Goal: Task Accomplishment & Management: Manage account settings

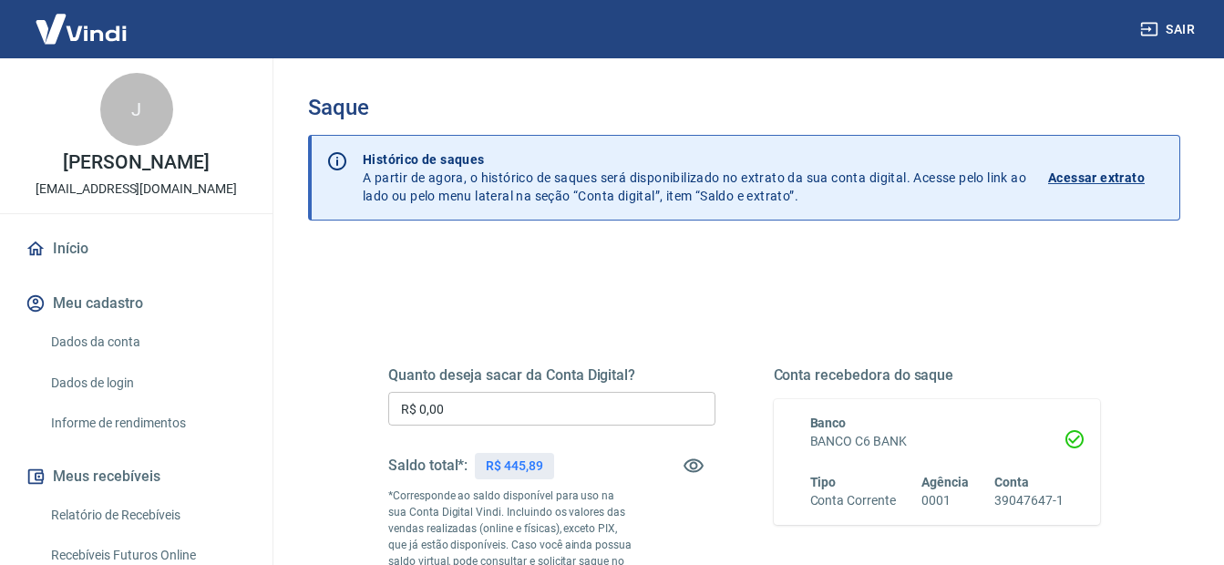
click at [460, 398] on input "R$ 0,00" at bounding box center [551, 409] width 327 height 34
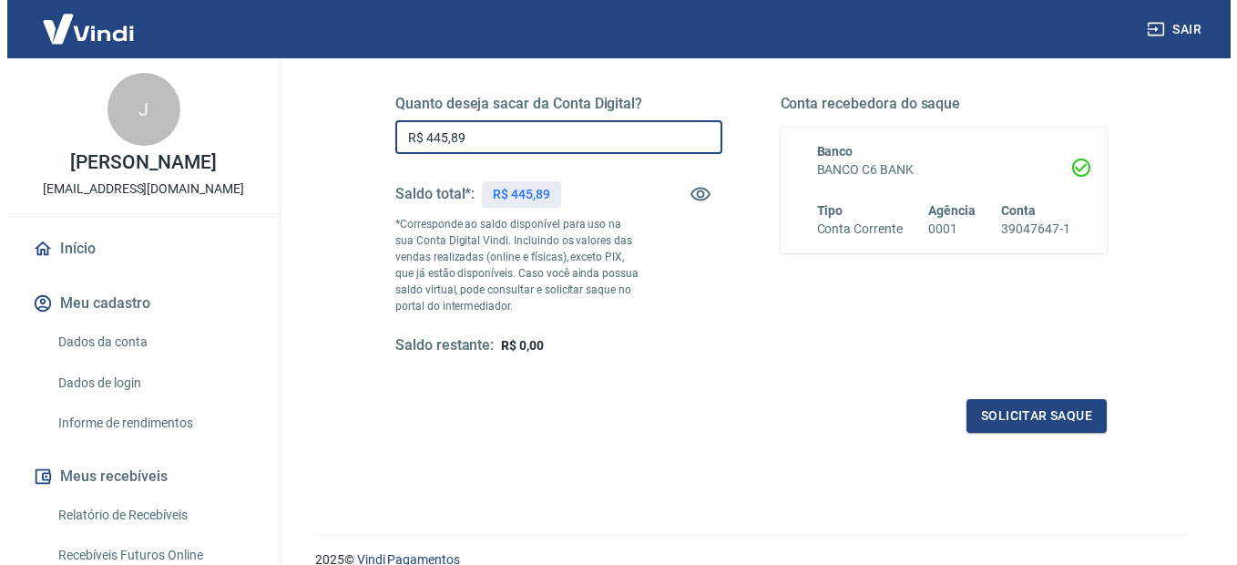
scroll to position [273, 0]
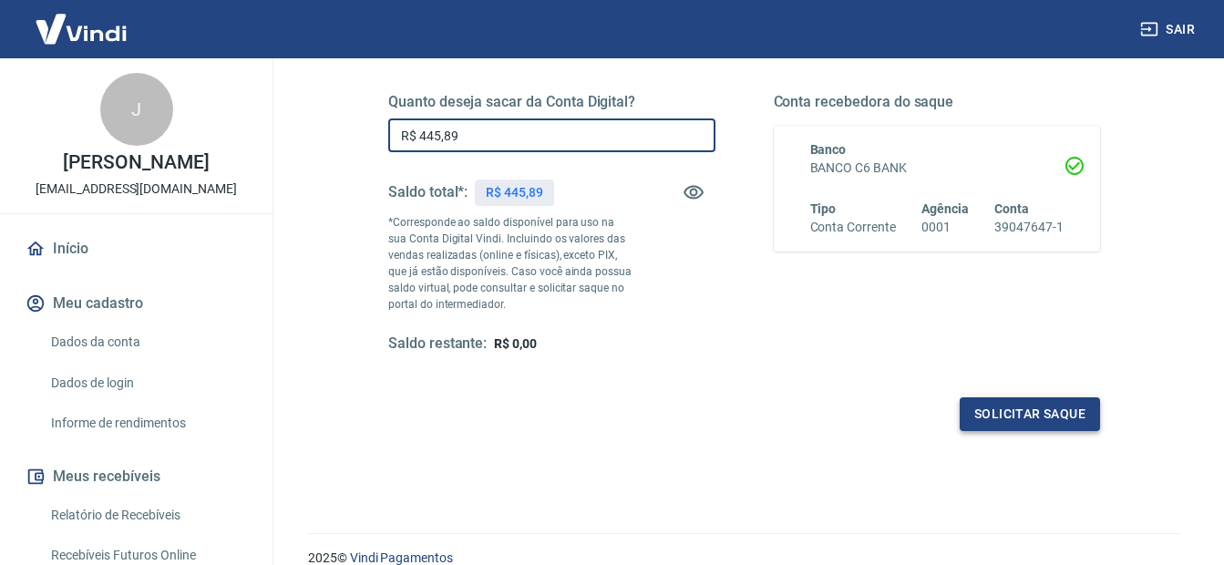
type input "R$ 445,89"
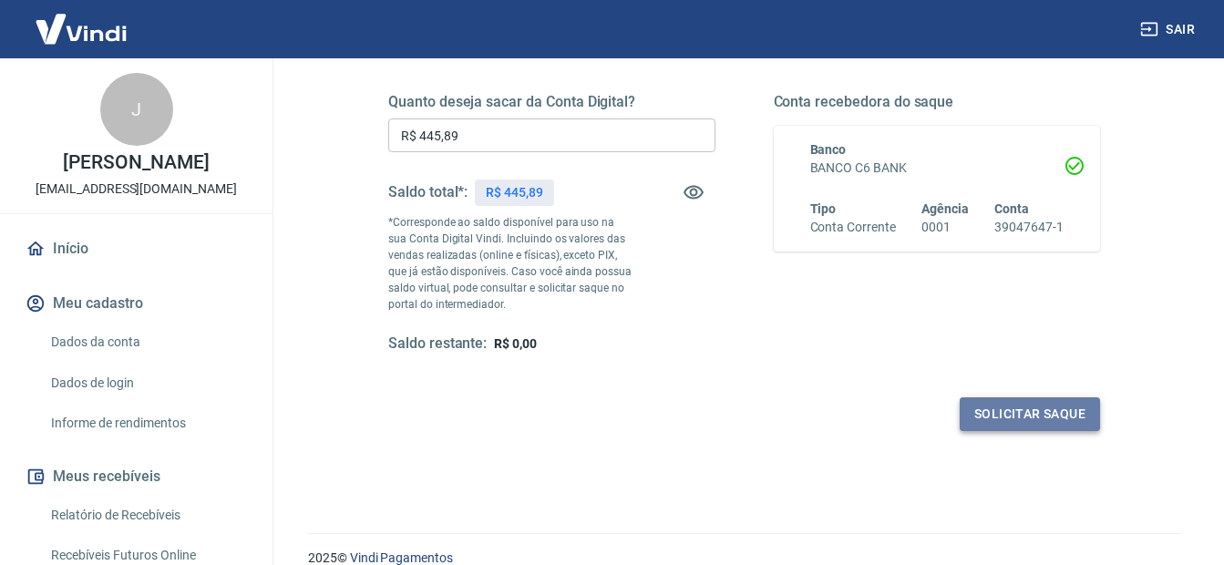
click at [1011, 419] on button "Solicitar saque" at bounding box center [1029, 414] width 140 height 34
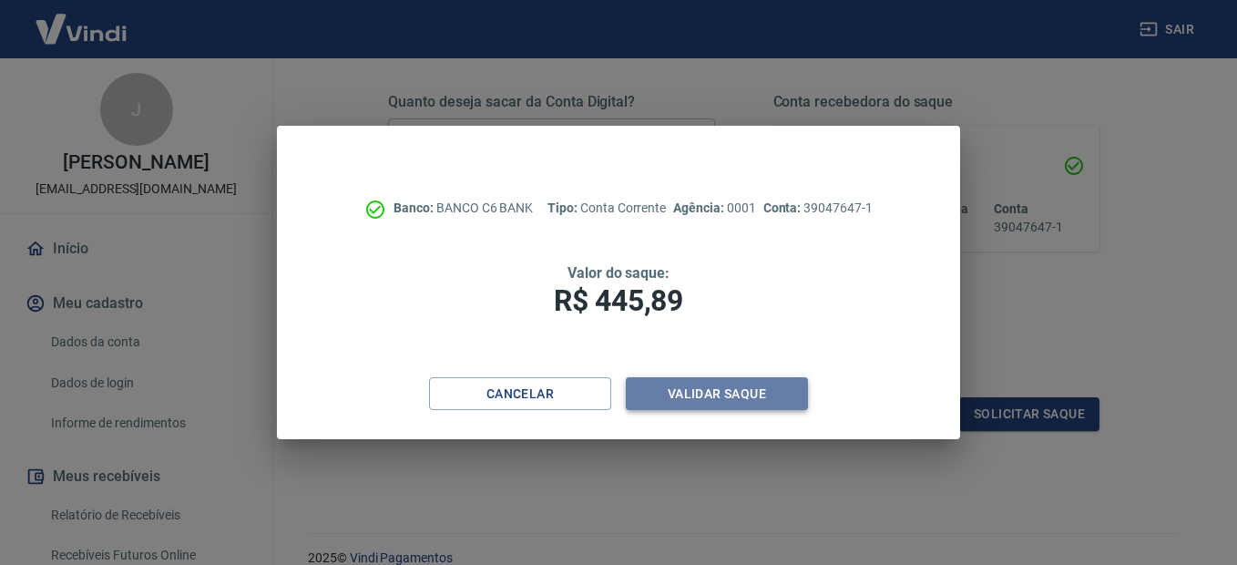
click at [717, 401] on button "Validar saque" at bounding box center [717, 394] width 182 height 34
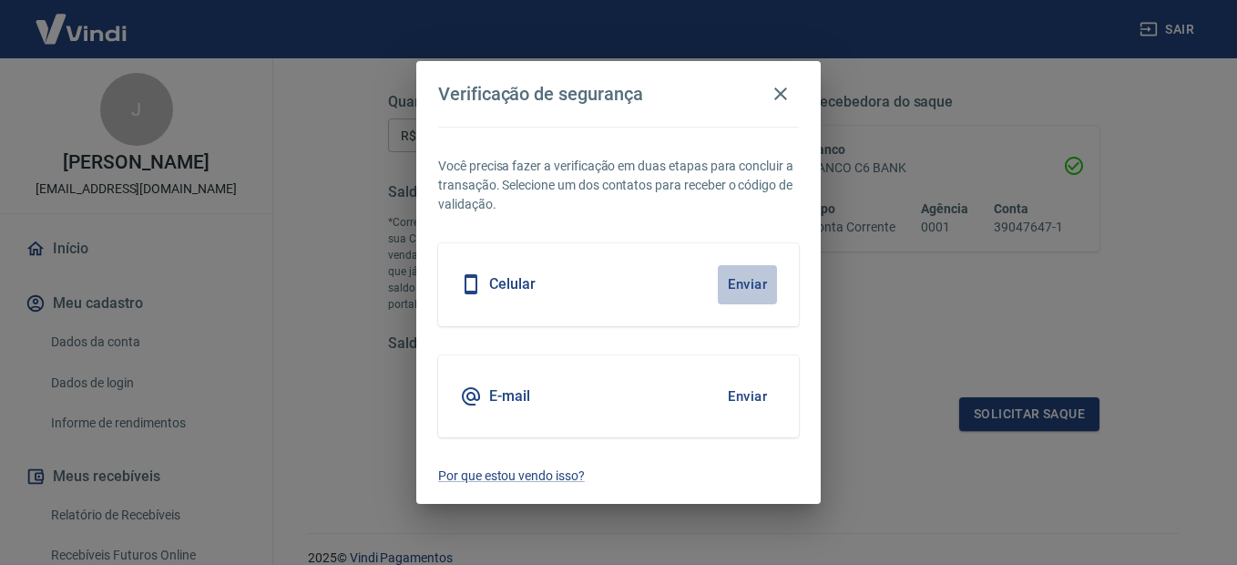
click at [758, 279] on button "Enviar" at bounding box center [747, 284] width 59 height 38
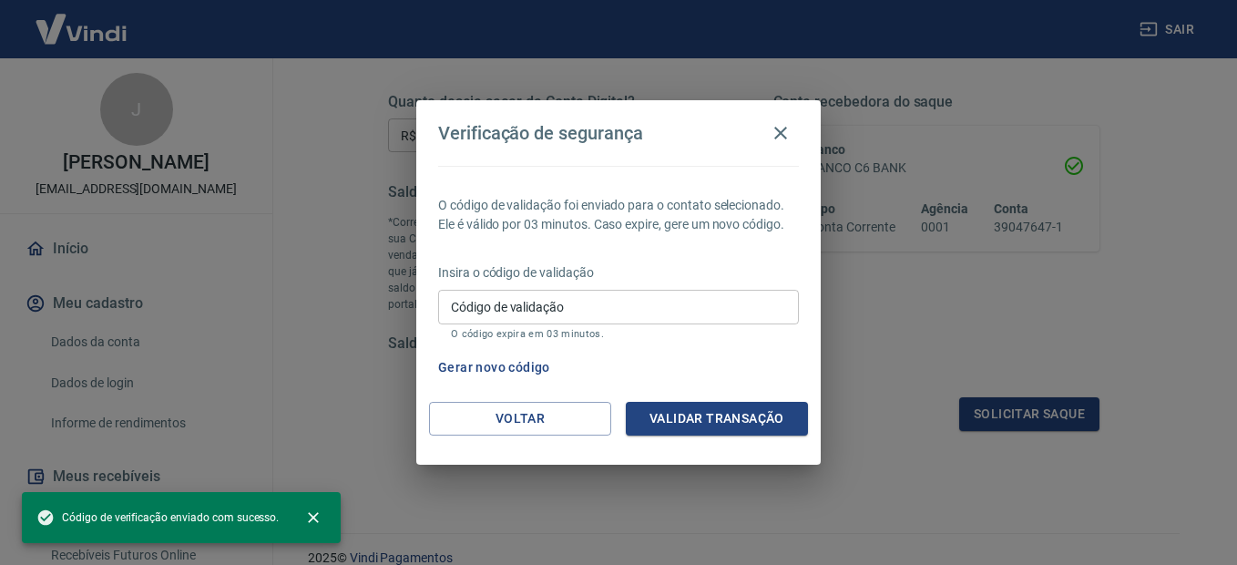
click at [689, 293] on input "Código de validação" at bounding box center [618, 307] width 361 height 34
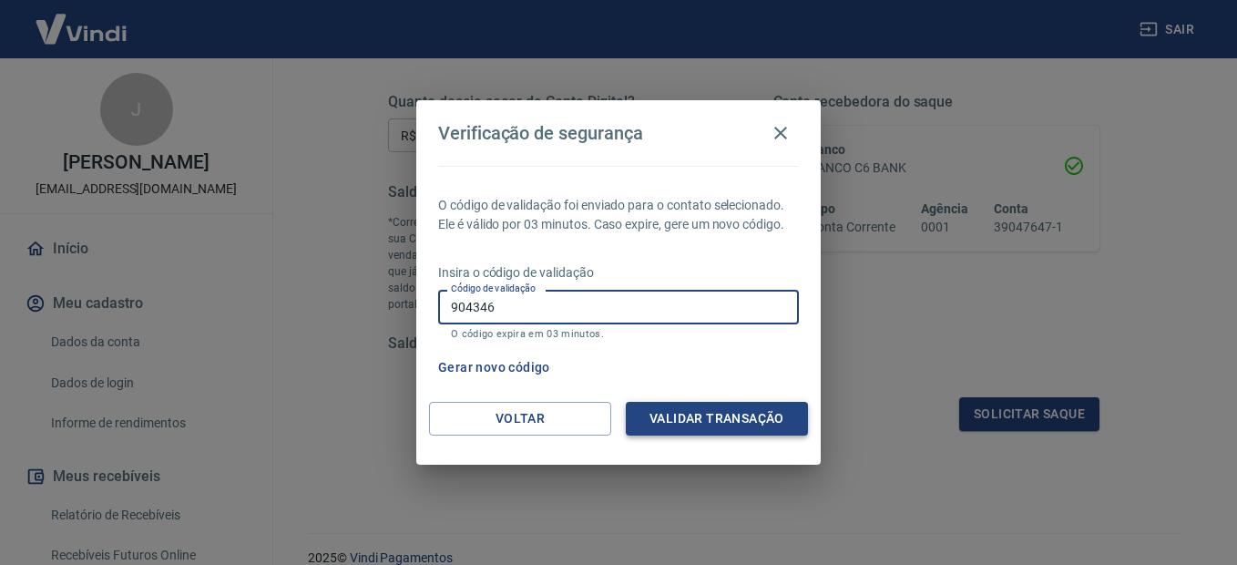
type input "904346"
click at [720, 408] on button "Validar transação" at bounding box center [717, 419] width 182 height 34
